Goal: Information Seeking & Learning: Check status

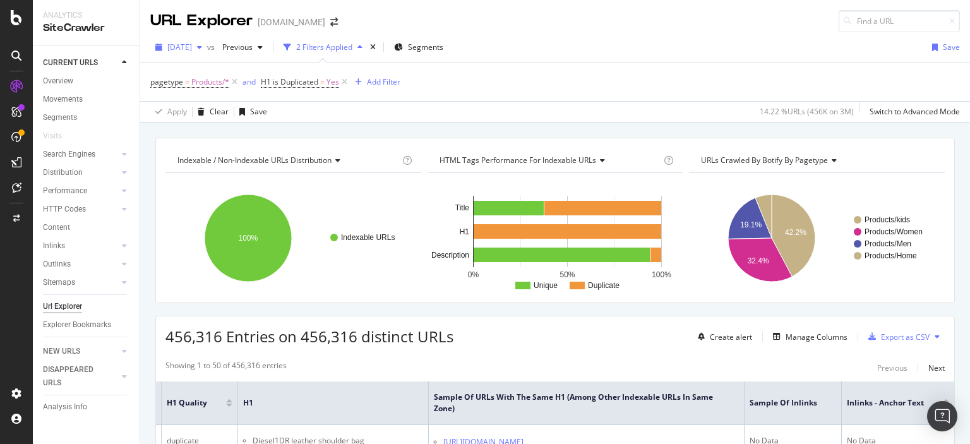
click at [190, 45] on span "2025 Aug. 18th" at bounding box center [179, 47] width 25 height 11
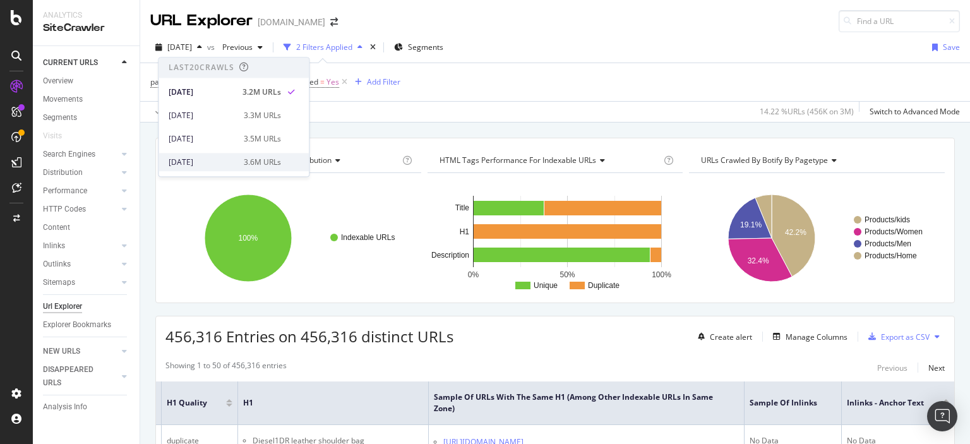
click at [190, 165] on div "2025 Jul. 7th" at bounding box center [203, 162] width 68 height 11
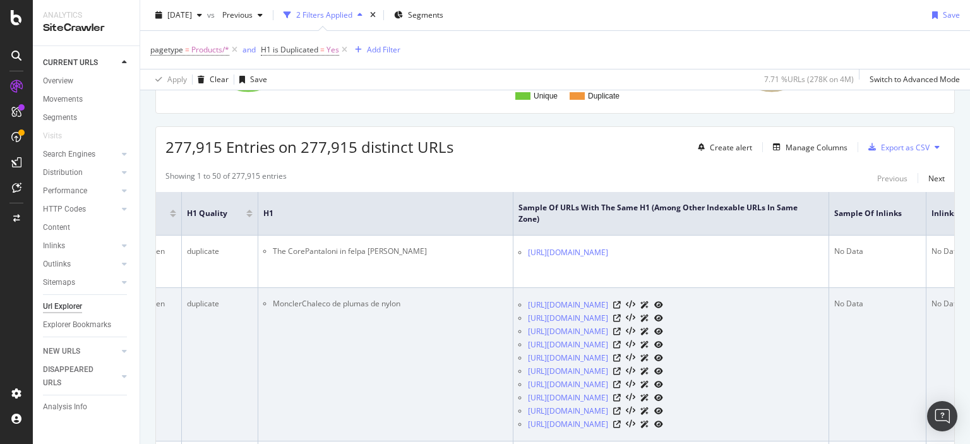
scroll to position [0, 395]
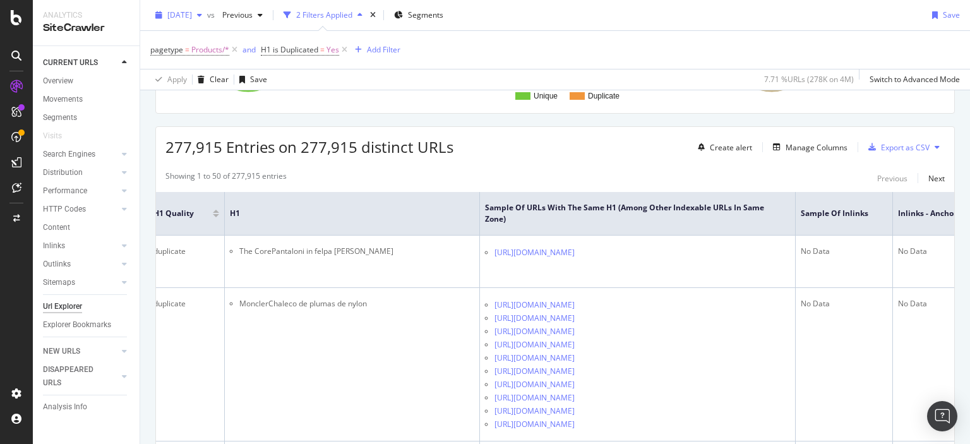
click at [183, 22] on div "2025 Jul. 7th" at bounding box center [178, 15] width 57 height 19
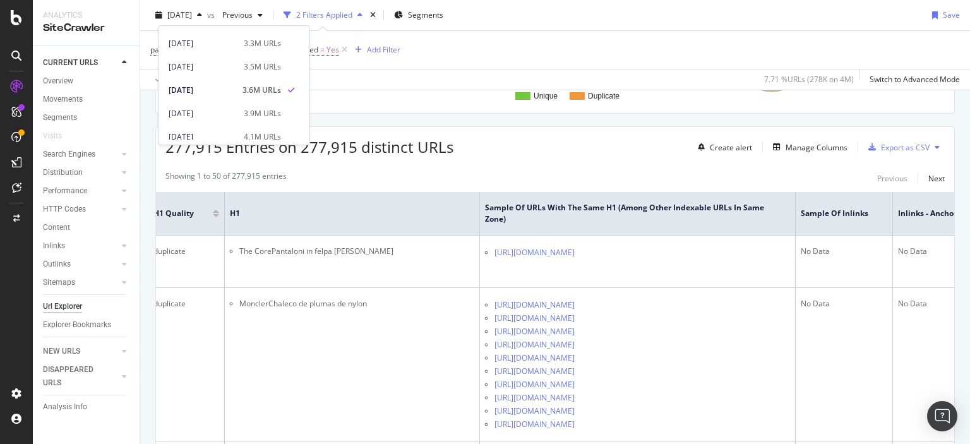
scroll to position [63, 0]
click at [197, 109] on div "2025 Jun. 9th" at bounding box center [203, 114] width 68 height 11
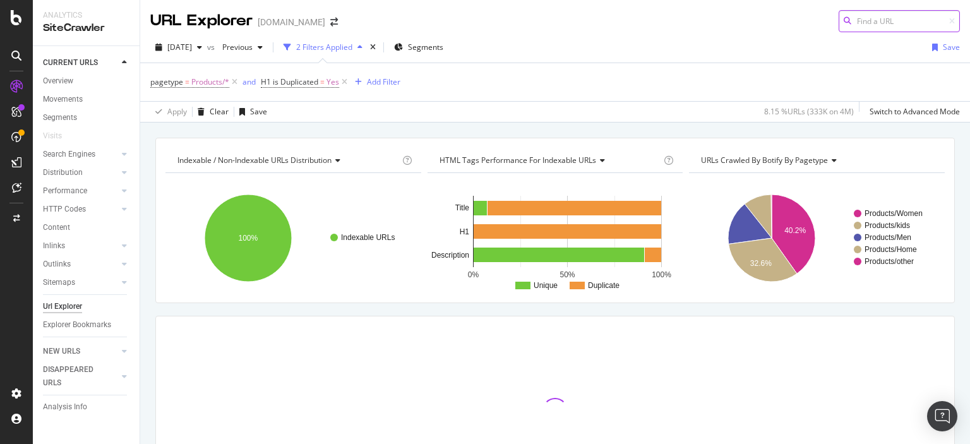
scroll to position [104, 0]
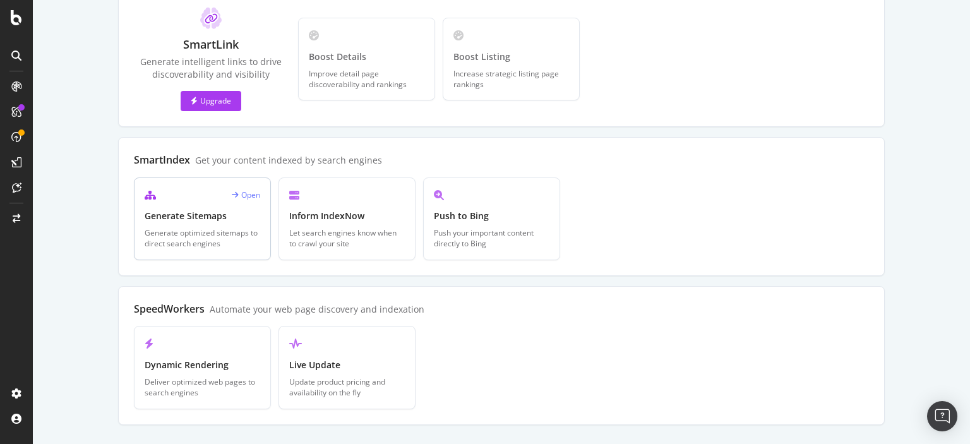
scroll to position [399, 0]
